Goal: Information Seeking & Learning: Find specific fact

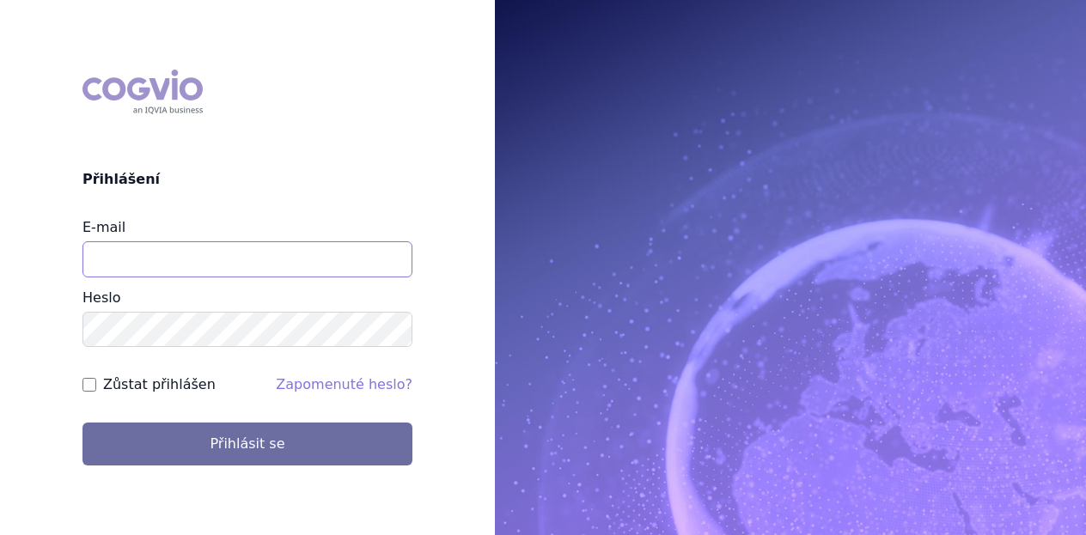
click at [170, 251] on input "E-mail" at bounding box center [247, 259] width 330 height 36
type input "[PERSON_NAME][EMAIL_ADDRESS][DOMAIN_NAME]"
click at [82, 423] on button "Přihlásit se" at bounding box center [247, 444] width 330 height 43
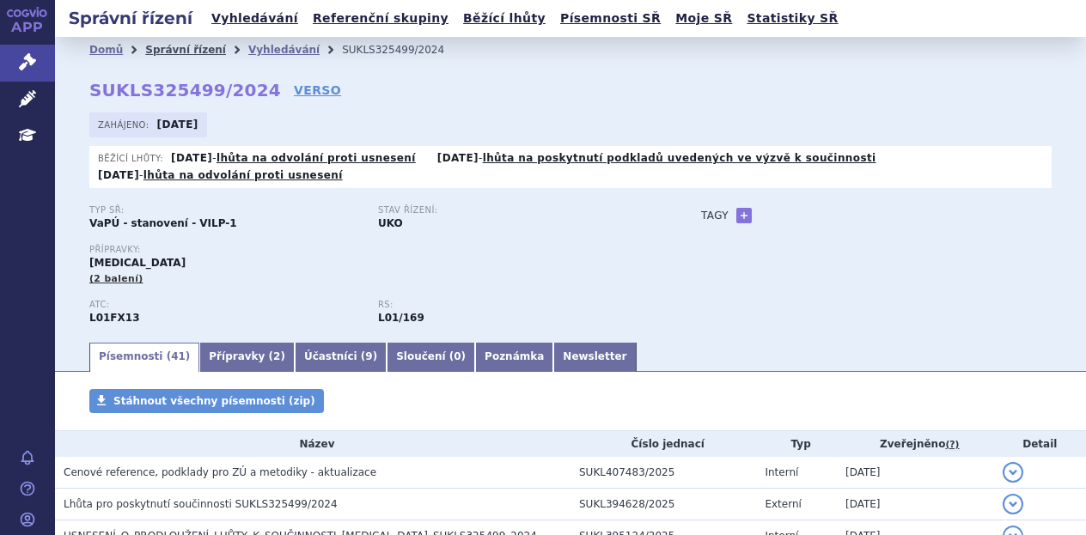
click at [170, 51] on link "Správní řízení" at bounding box center [185, 50] width 81 height 12
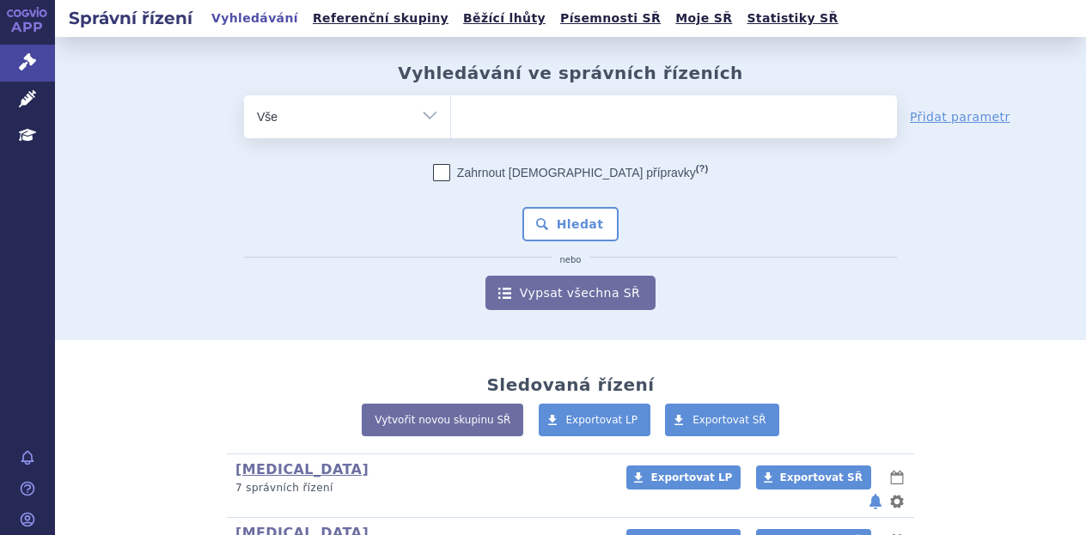
click at [528, 122] on ul at bounding box center [674, 113] width 446 height 36
click at [451, 122] on select at bounding box center [450, 115] width 1 height 43
type input "je"
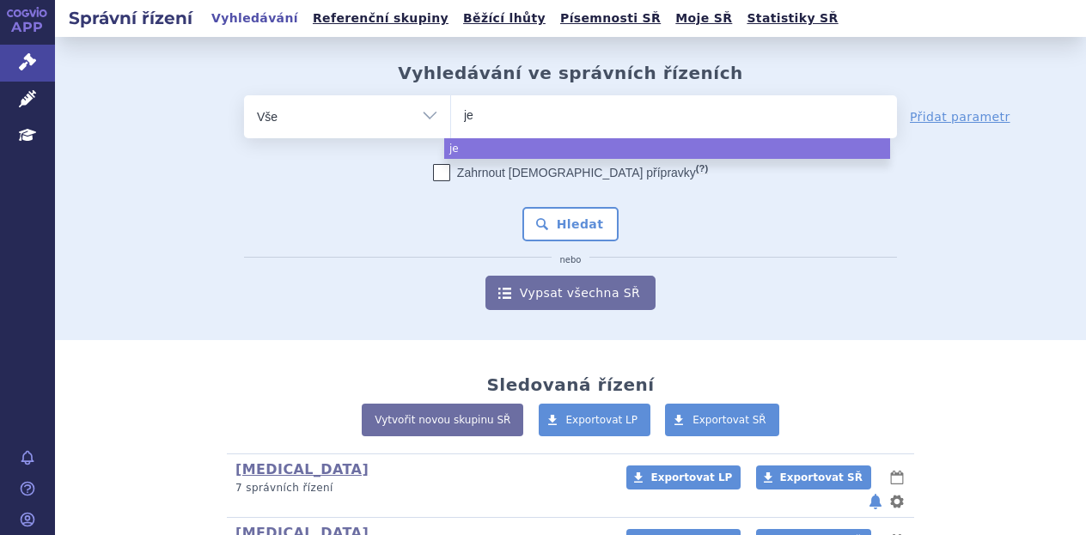
type input "jem"
type input "jemper"
type input "jemperli"
select select "[MEDICAL_DATA]"
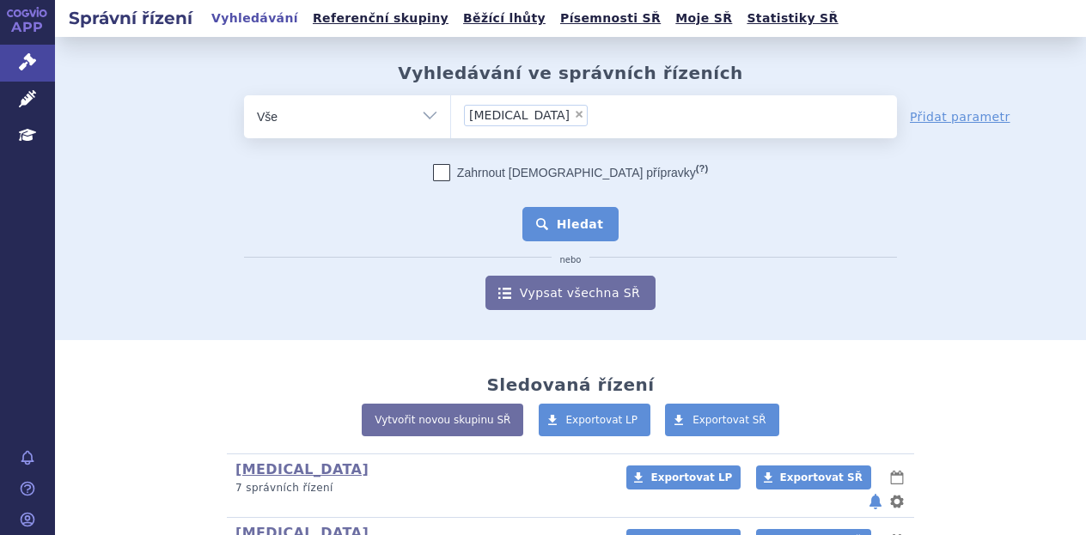
click at [557, 216] on button "Hledat" at bounding box center [570, 224] width 97 height 34
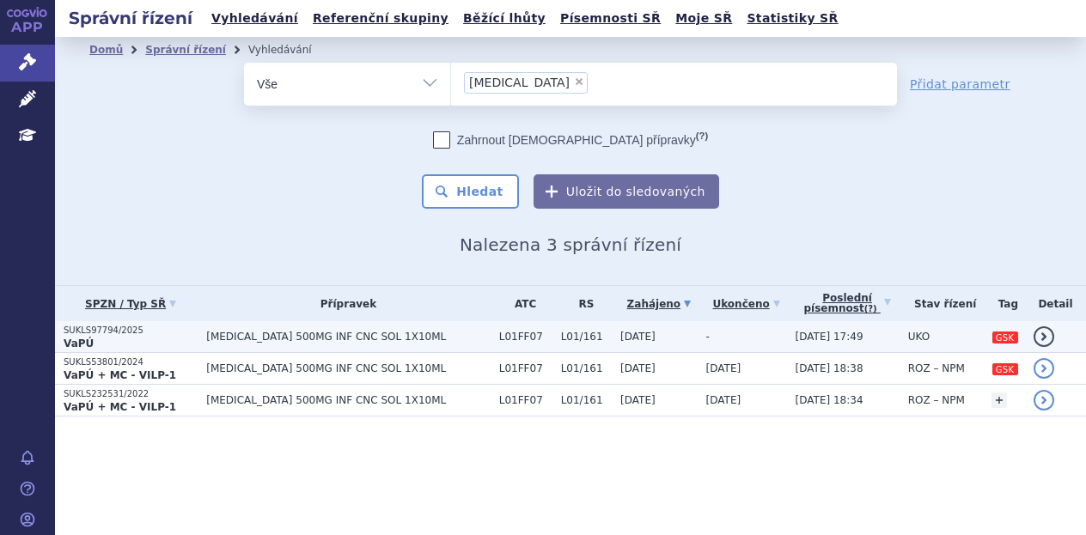
click at [407, 338] on span "[MEDICAL_DATA] 500MG INF CNC SOL 1X10ML" at bounding box center [335, 337] width 258 height 12
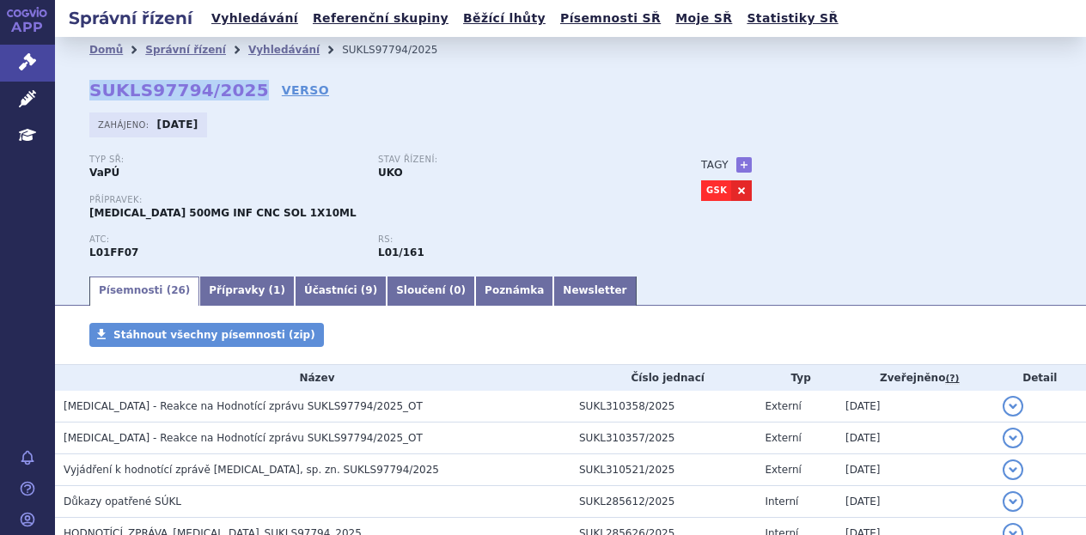
drag, startPoint x: 235, startPoint y: 89, endPoint x: 87, endPoint y: 88, distance: 148.6
click at [87, 88] on div "Domů Správní řízení Vyhledávání SUKLS97794/2025 SUKLS97794/2025 VERSO [GEOGRAPH…" at bounding box center [570, 168] width 1031 height 211
copy strong "SUKLS97794/2025"
click at [282, 92] on link "VERSO" at bounding box center [305, 90] width 47 height 17
